Goal: Information Seeking & Learning: Learn about a topic

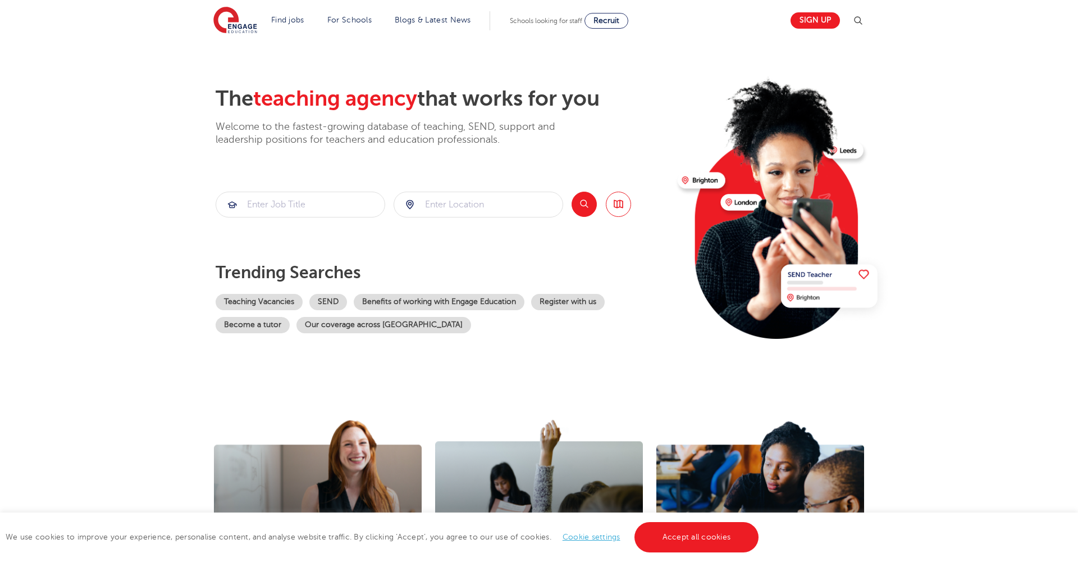
scroll to position [23, 0]
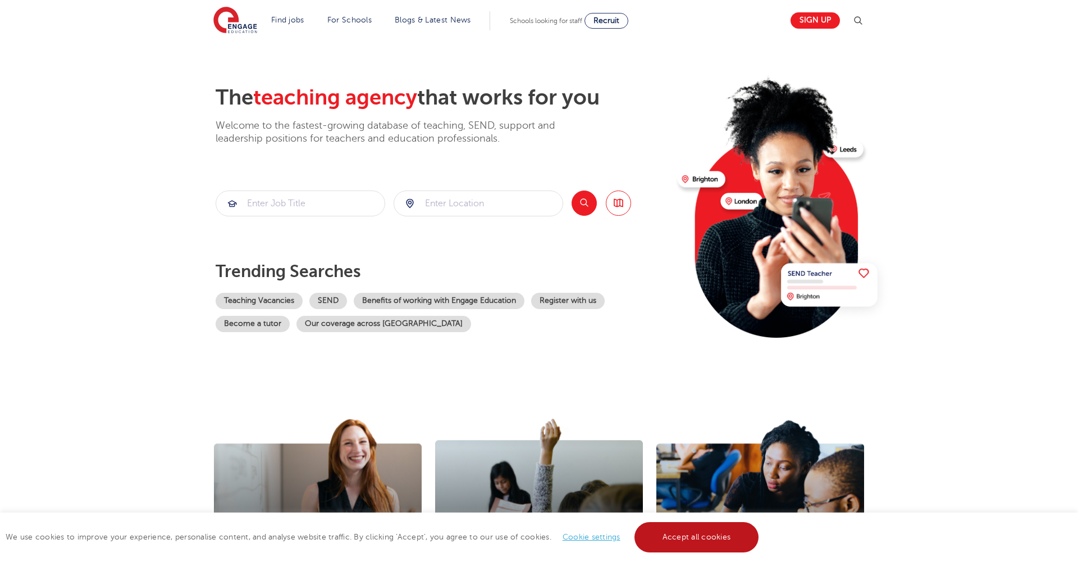
click at [685, 534] on link "Accept all cookies" at bounding box center [697, 537] width 125 height 30
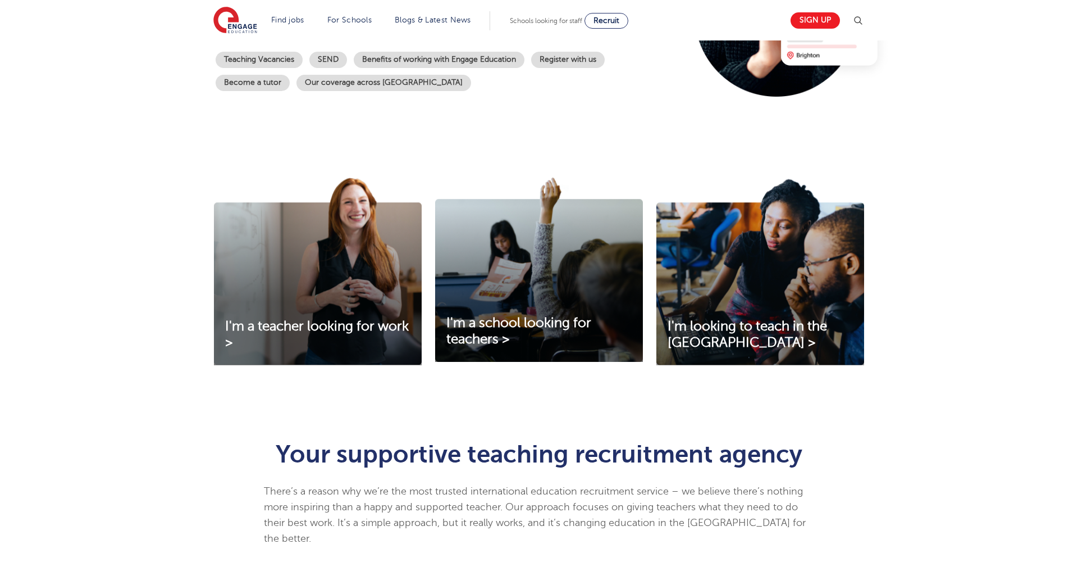
scroll to position [283, 0]
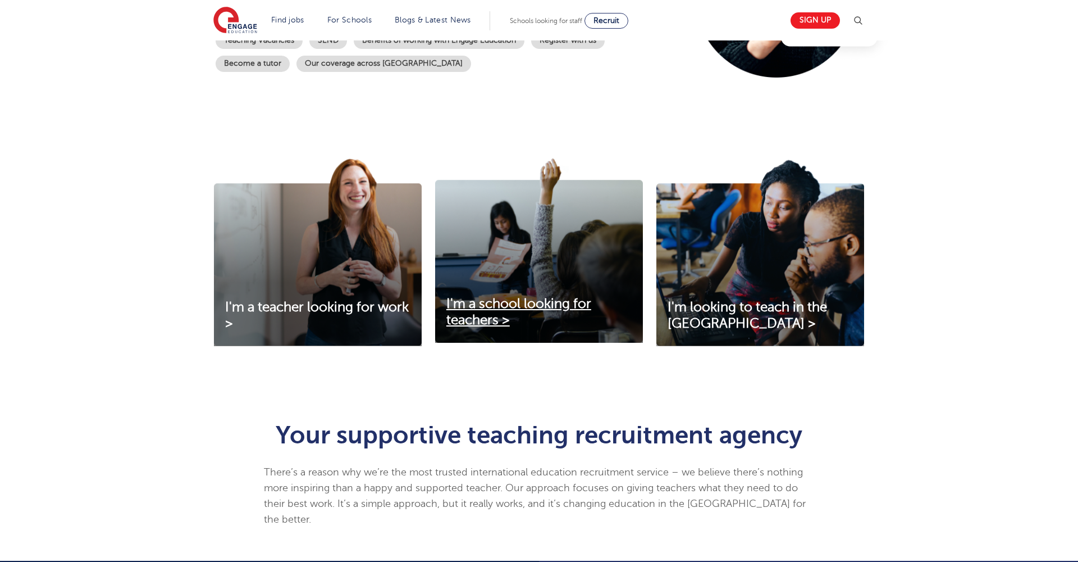
click at [517, 306] on span "I'm a school looking for teachers >" at bounding box center [519, 311] width 145 height 31
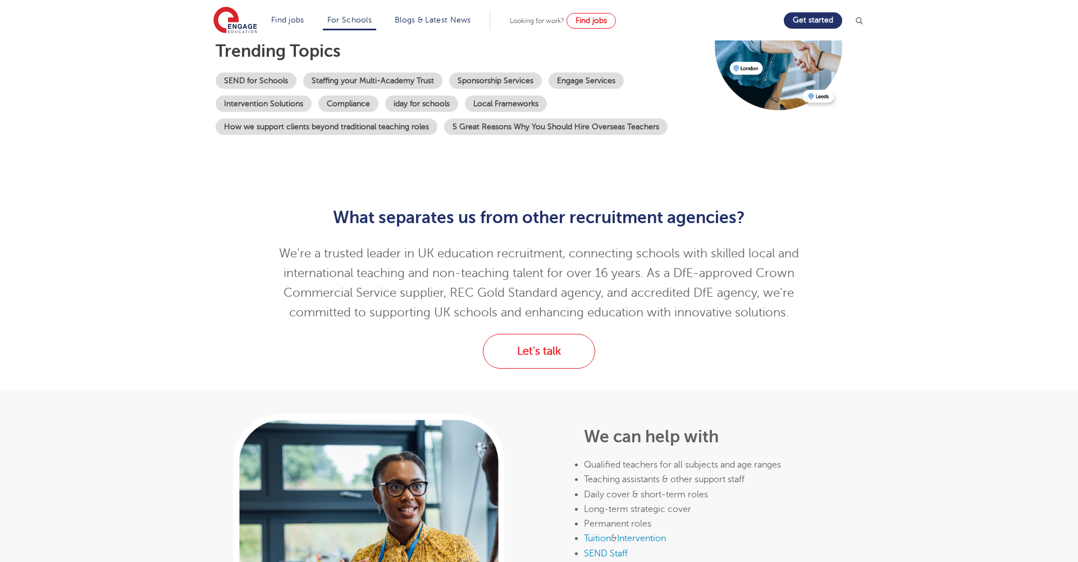
scroll to position [186, 0]
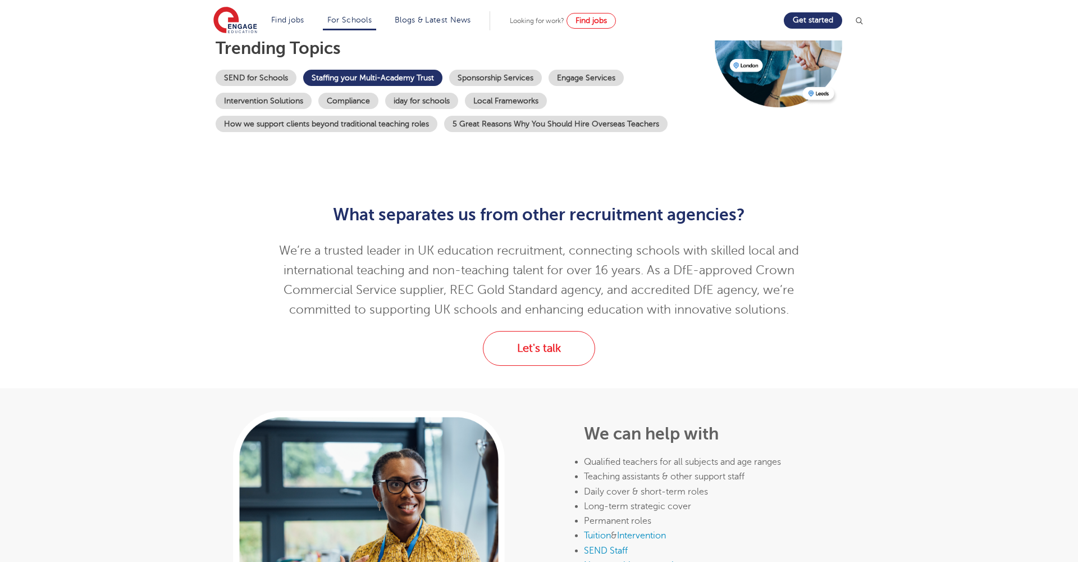
click at [388, 82] on link "Staffing your Multi-Academy Trust" at bounding box center [372, 78] width 139 height 16
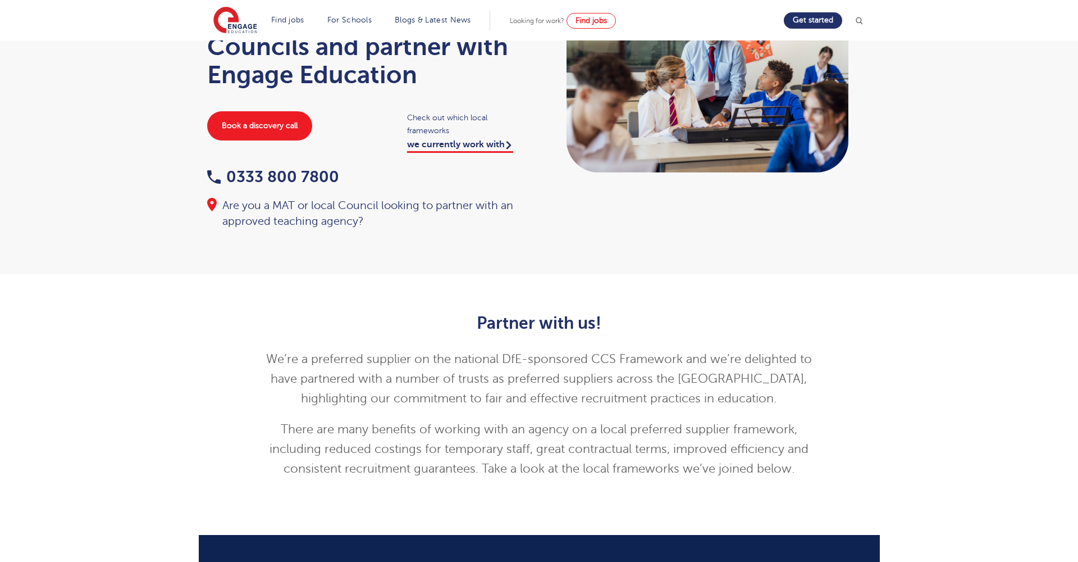
scroll to position [124, 0]
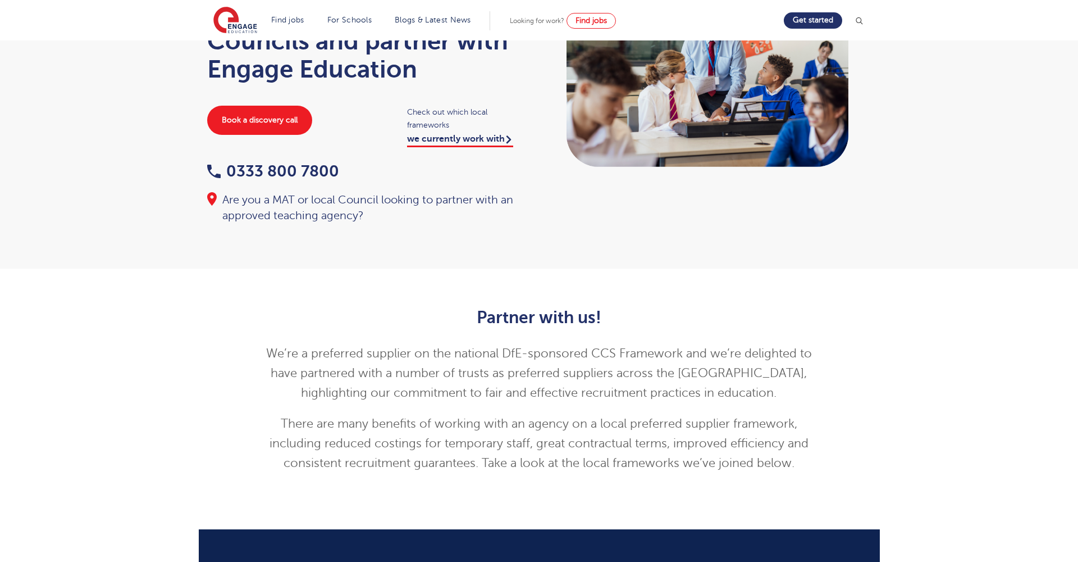
click at [453, 144] on link "we currently work with" at bounding box center [460, 140] width 106 height 13
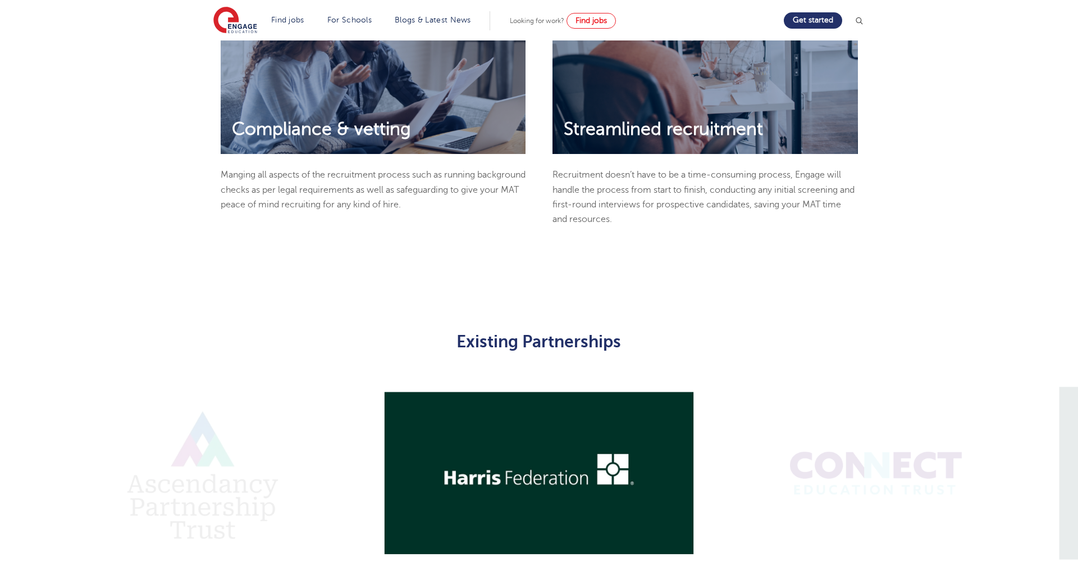
scroll to position [712, 0]
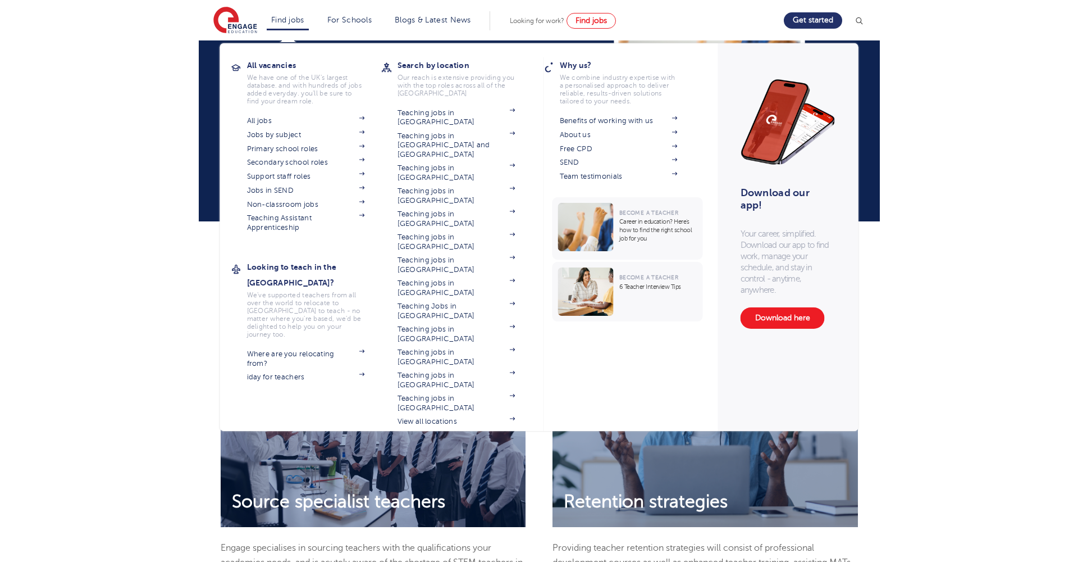
click at [291, 22] on link "Find jobs" at bounding box center [287, 20] width 33 height 8
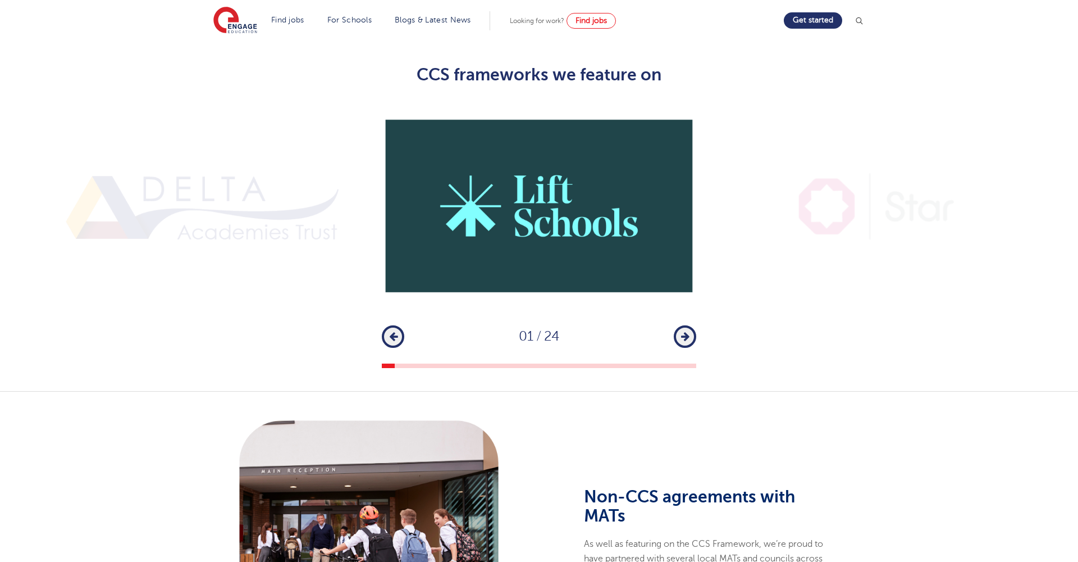
scroll to position [843, 0]
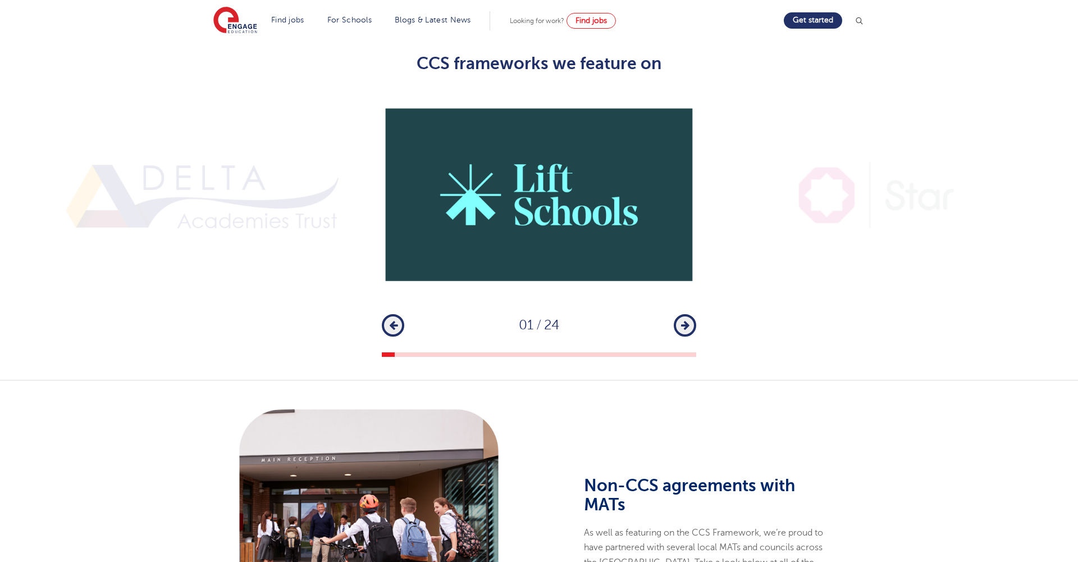
click at [689, 314] on button "Next" at bounding box center [685, 325] width 22 height 22
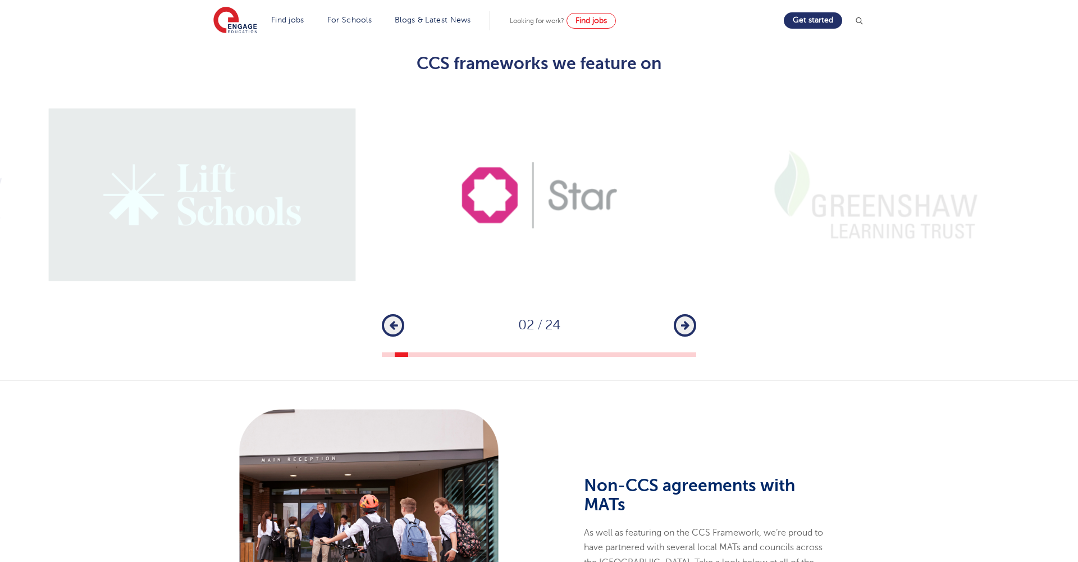
click at [685, 320] on icon "button" at bounding box center [685, 325] width 8 height 10
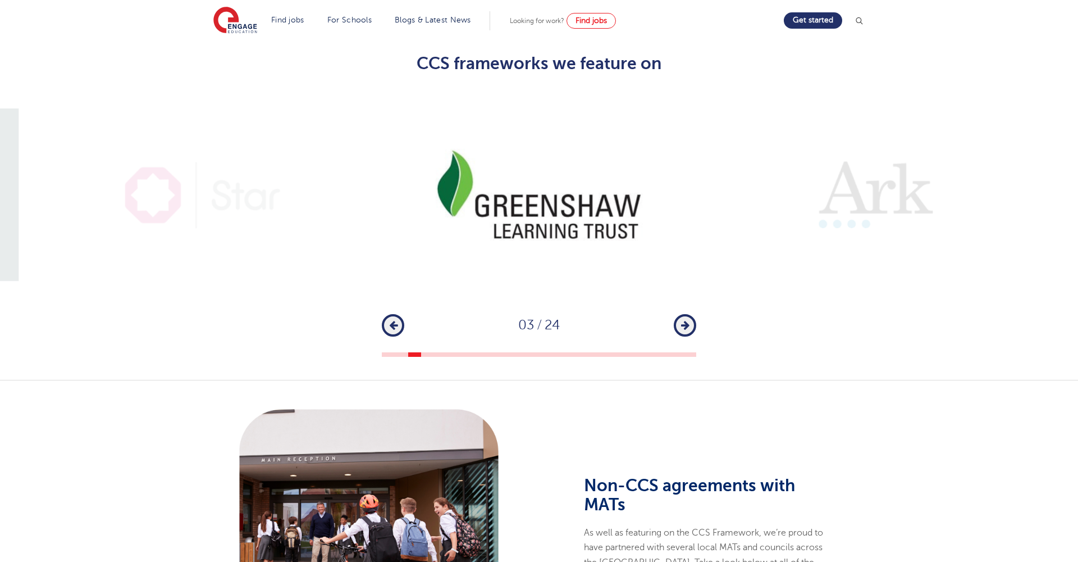
click at [685, 320] on icon "button" at bounding box center [685, 325] width 8 height 10
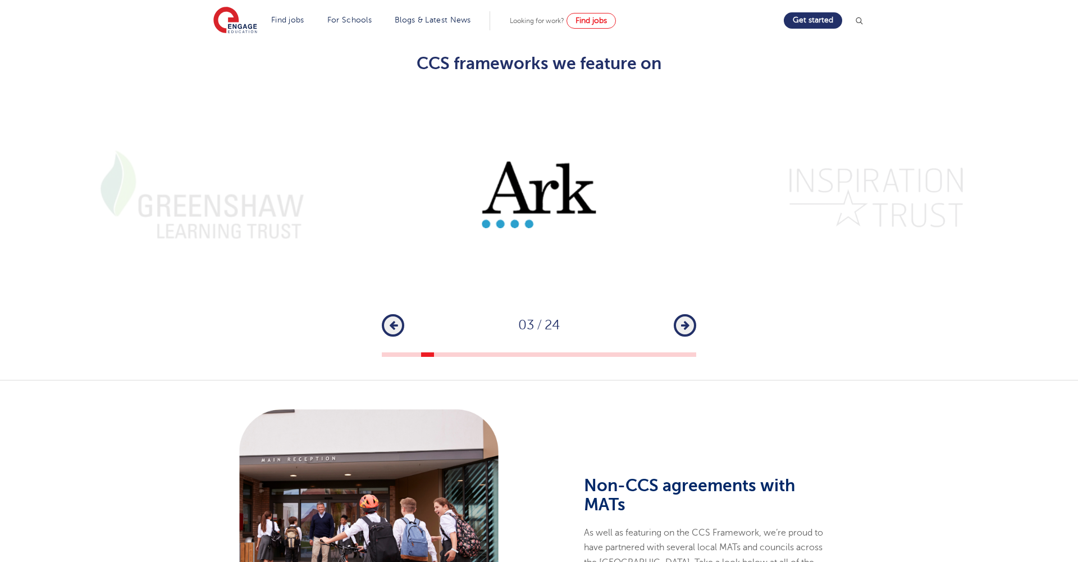
click at [685, 320] on icon "button" at bounding box center [685, 325] width 8 height 10
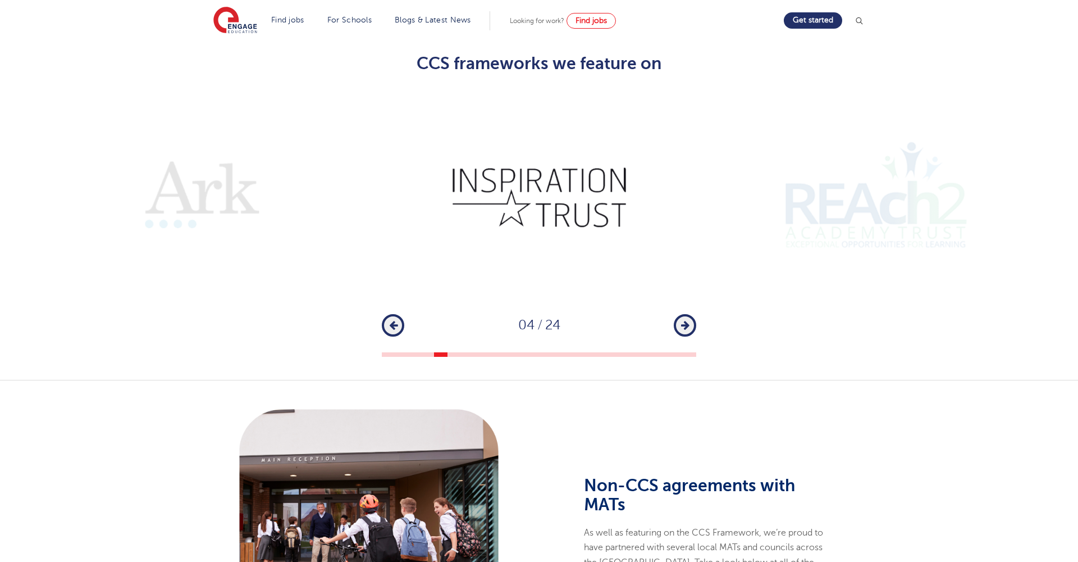
click at [685, 320] on icon "button" at bounding box center [685, 325] width 8 height 10
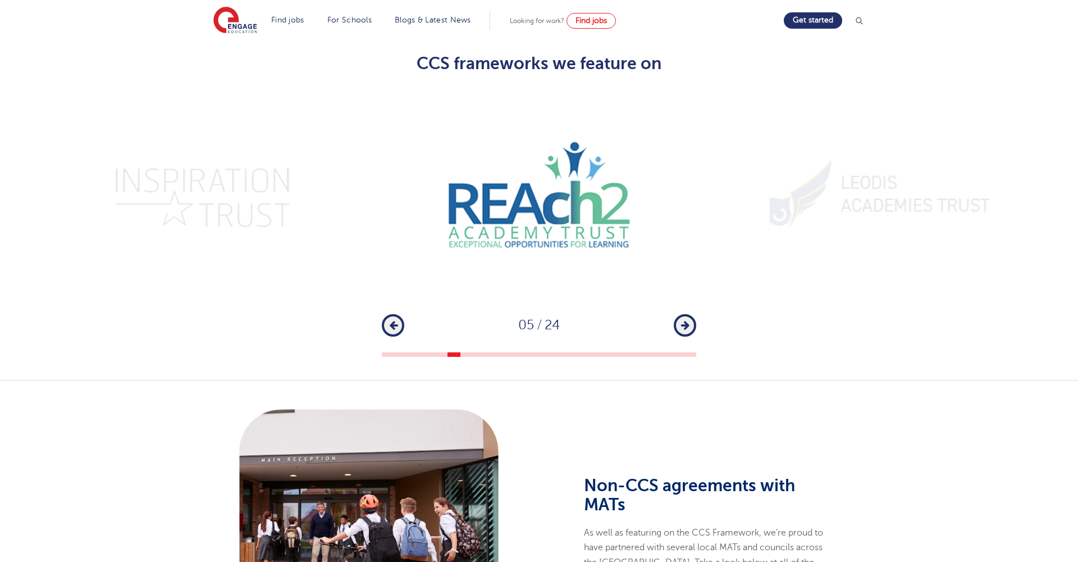
click at [685, 320] on icon "button" at bounding box center [685, 325] width 8 height 10
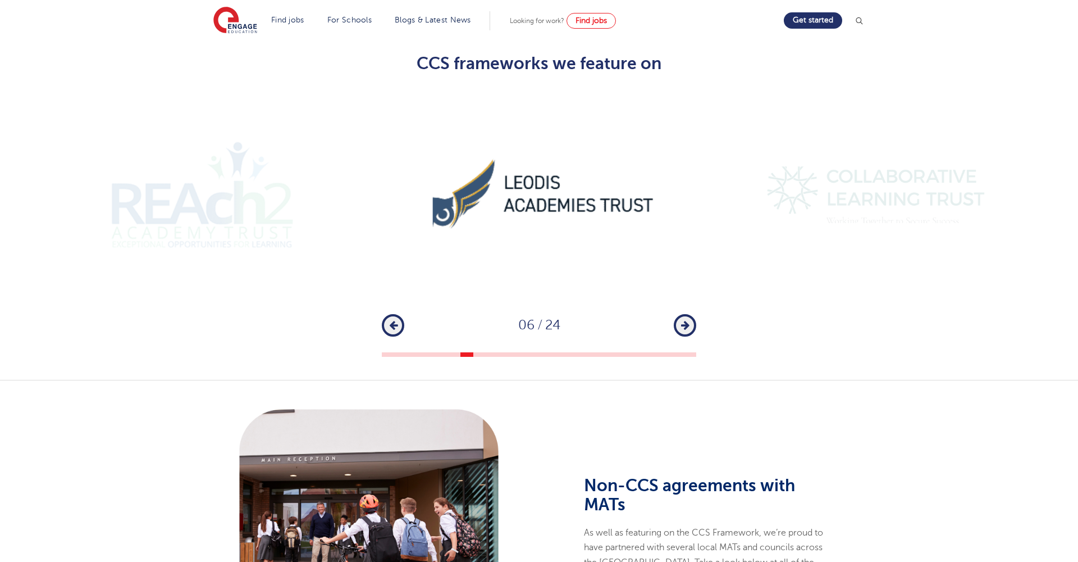
click at [685, 320] on icon "button" at bounding box center [685, 325] width 8 height 10
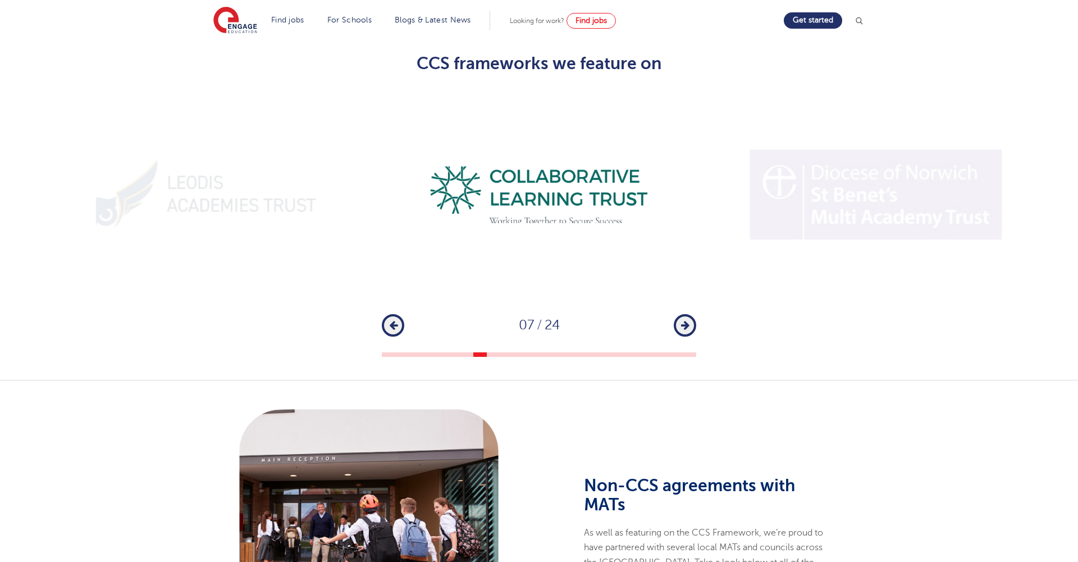
click at [685, 320] on icon "button" at bounding box center [685, 325] width 8 height 10
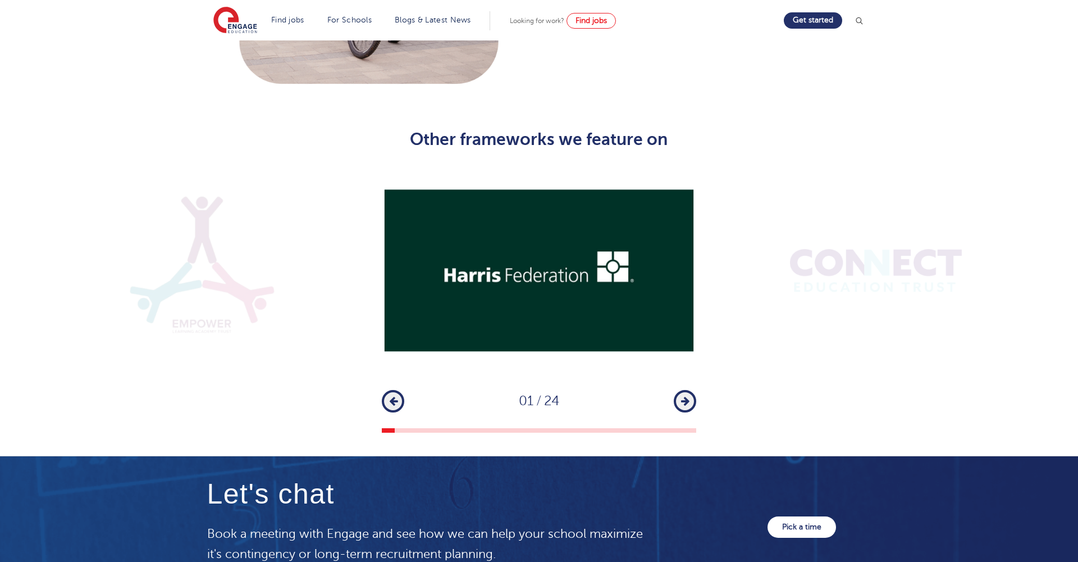
scroll to position [1483, 0]
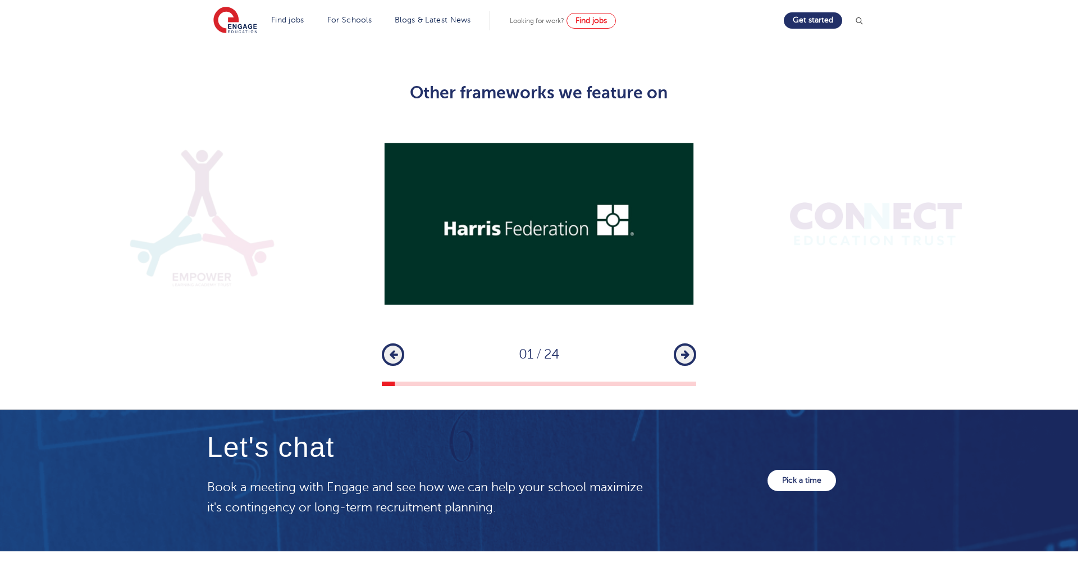
click at [676, 343] on button "Next" at bounding box center [685, 354] width 22 height 22
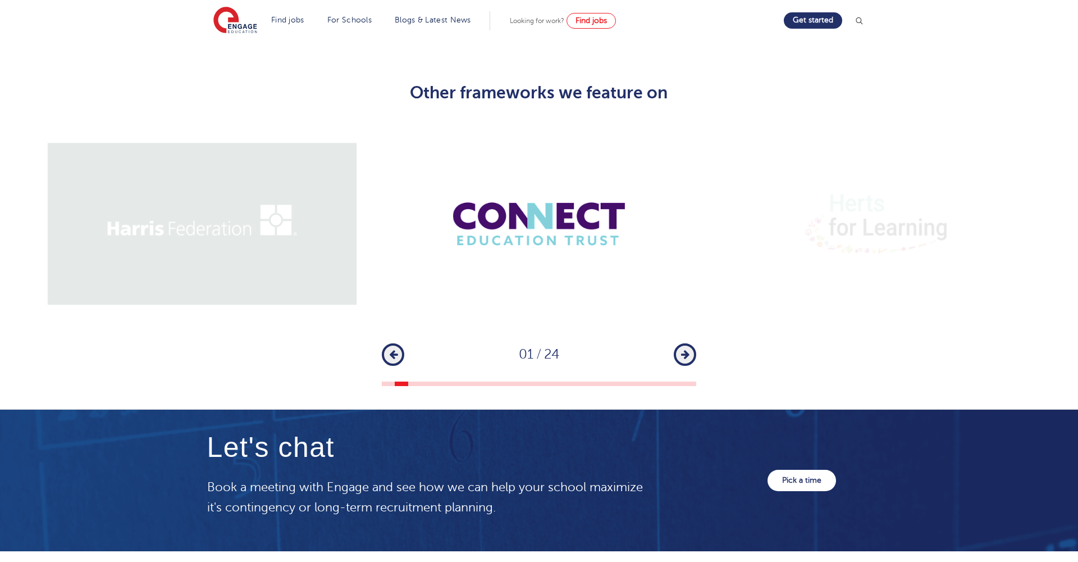
click at [690, 343] on button "Next" at bounding box center [685, 354] width 22 height 22
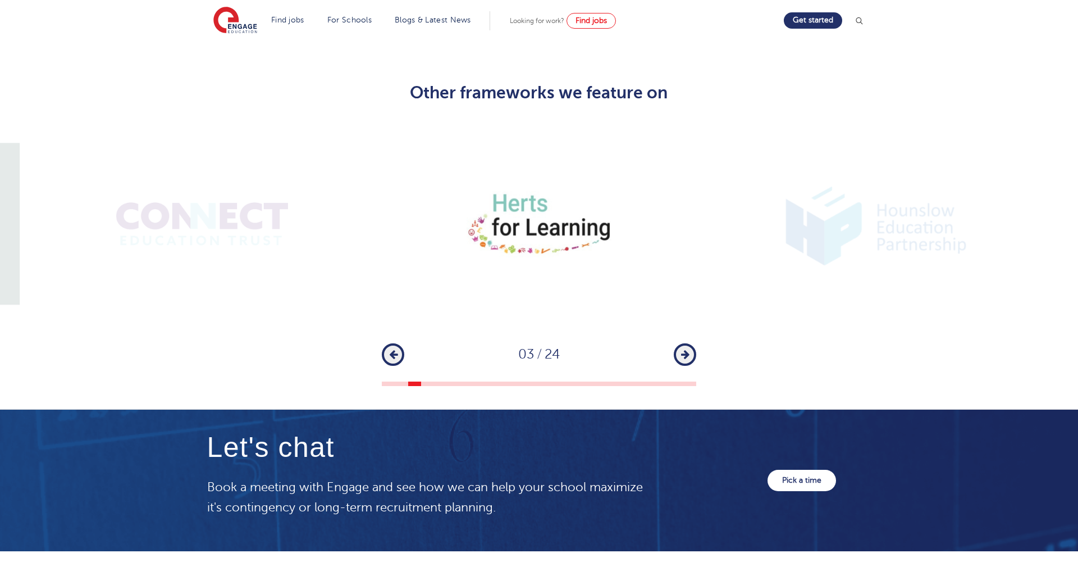
click at [690, 343] on button "Next" at bounding box center [685, 354] width 22 height 22
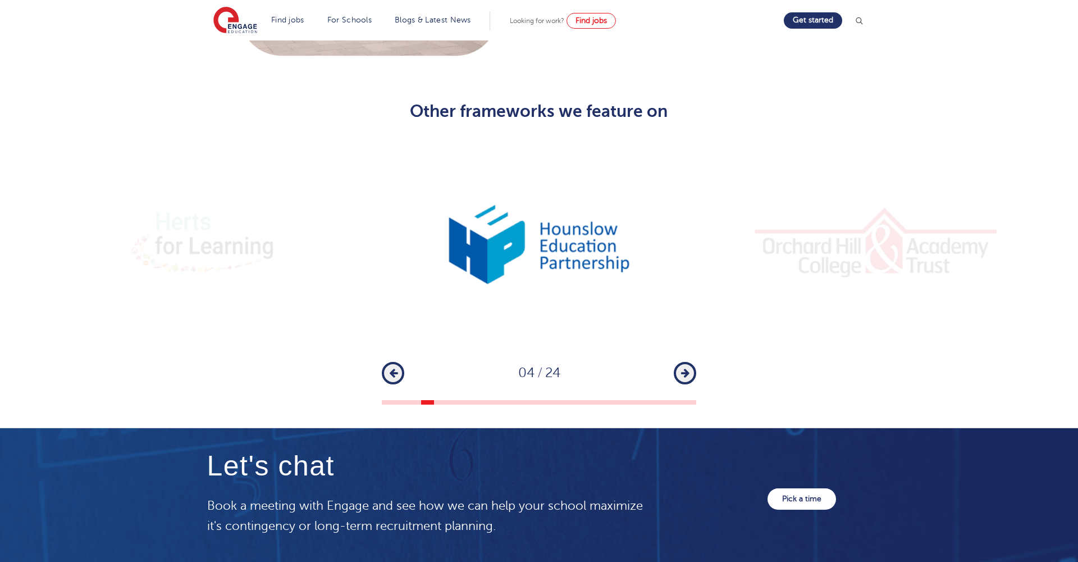
scroll to position [1463, 0]
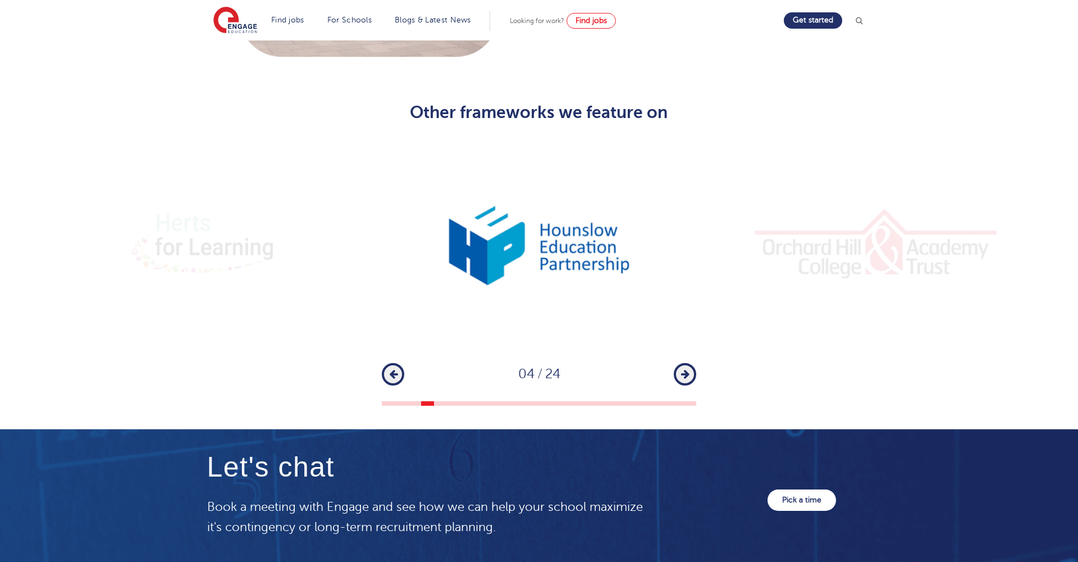
click at [678, 363] on button "Next" at bounding box center [685, 374] width 22 height 22
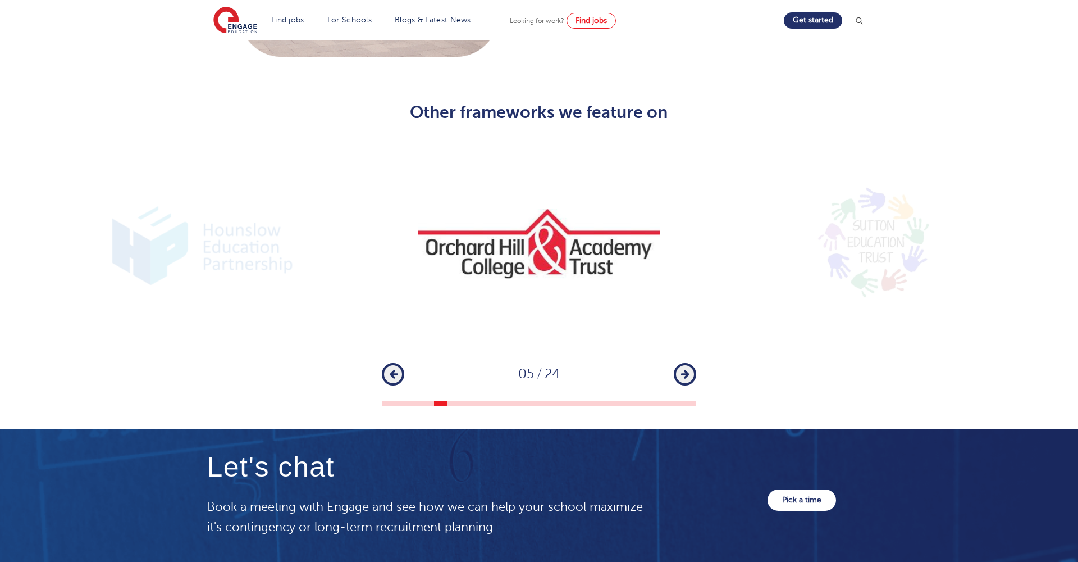
click at [679, 363] on button "Next" at bounding box center [685, 374] width 22 height 22
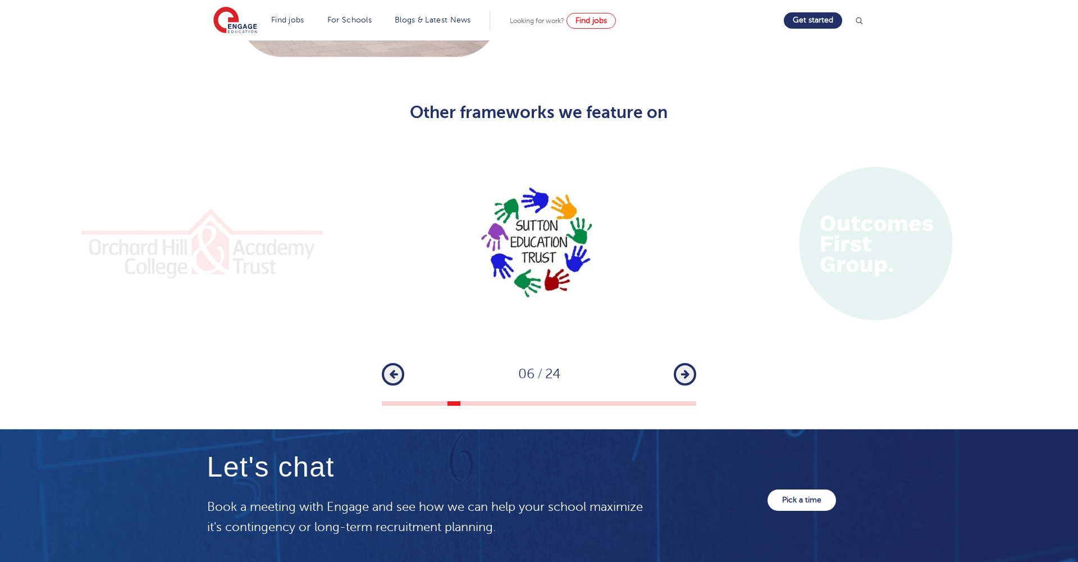
click at [679, 363] on button "Next" at bounding box center [685, 374] width 22 height 22
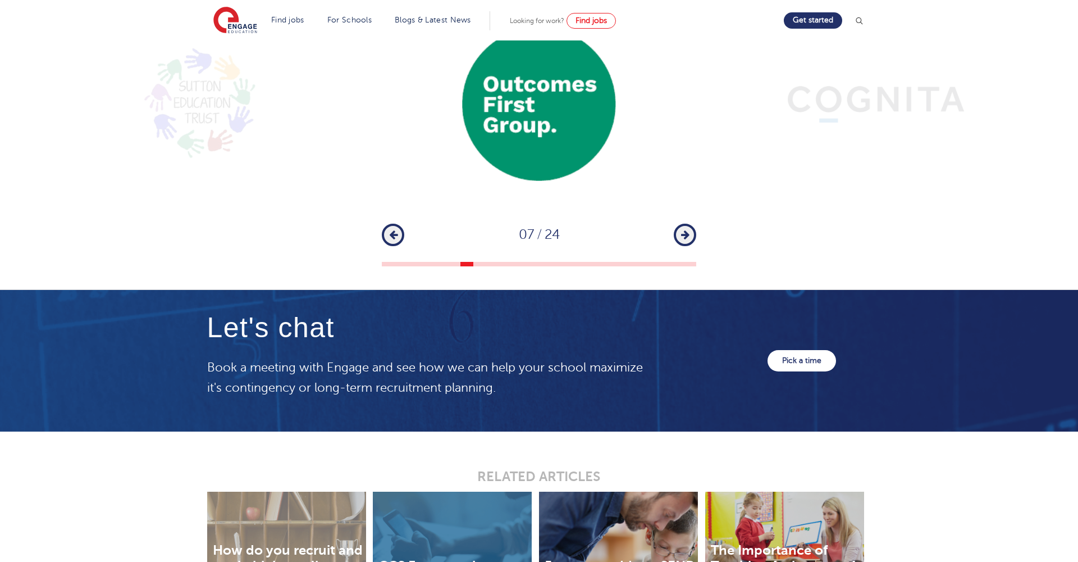
scroll to position [1893, 0]
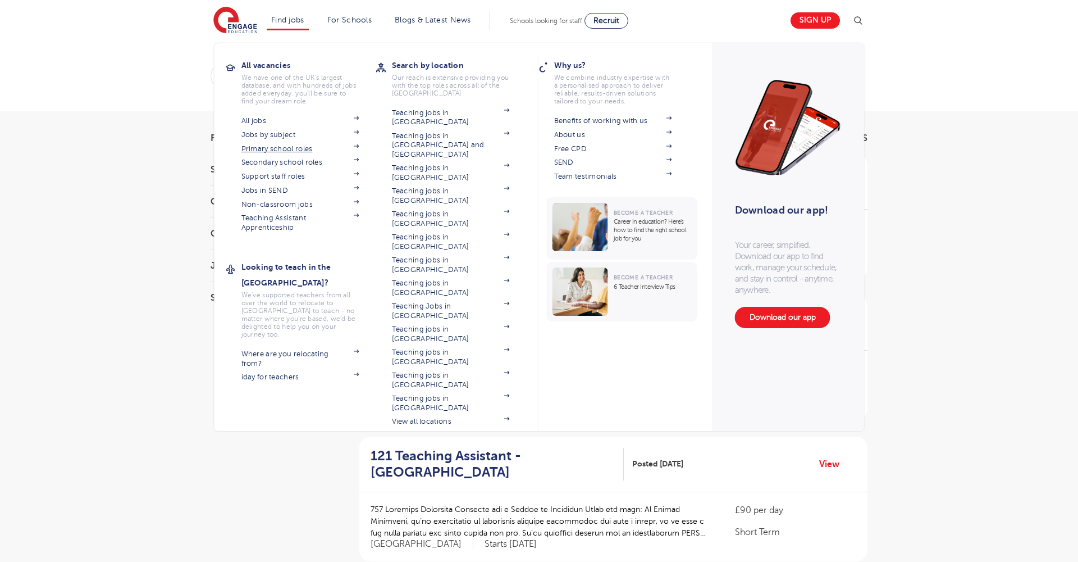
click at [267, 147] on link "Primary school roles" at bounding box center [301, 148] width 118 height 9
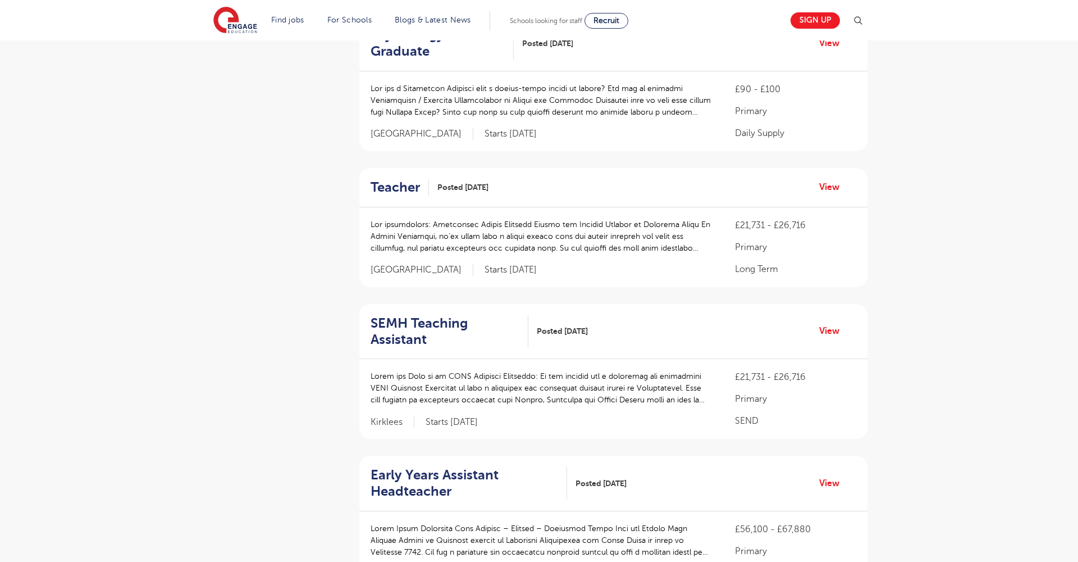
scroll to position [646, 0]
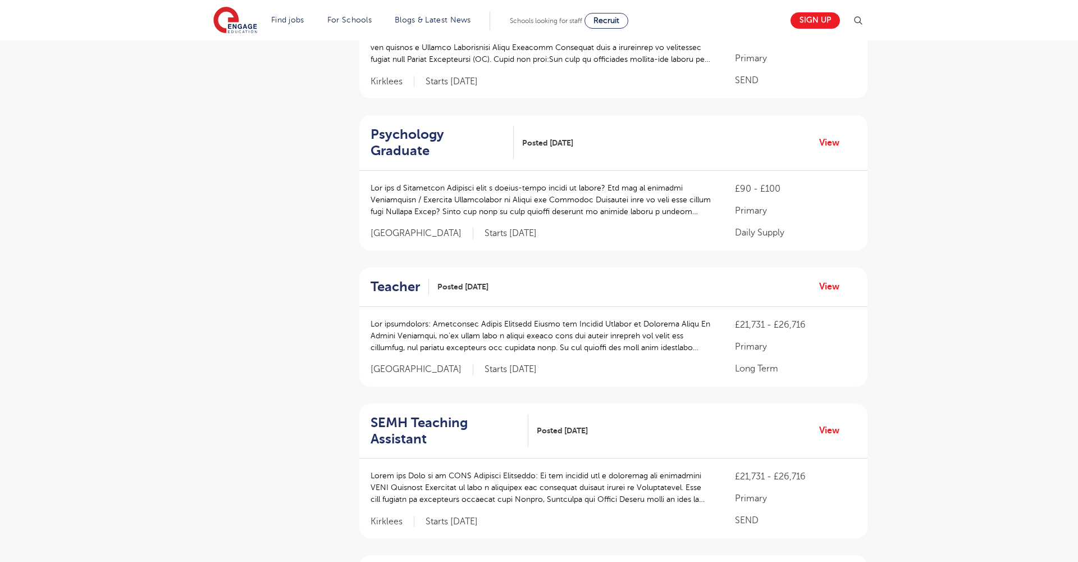
click at [818, 130] on div "Psychology Graduate Posted 14/08/25 View" at bounding box center [613, 143] width 508 height 56
click at [826, 135] on link "View" at bounding box center [833, 142] width 29 height 15
